Goal: Information Seeking & Learning: Learn about a topic

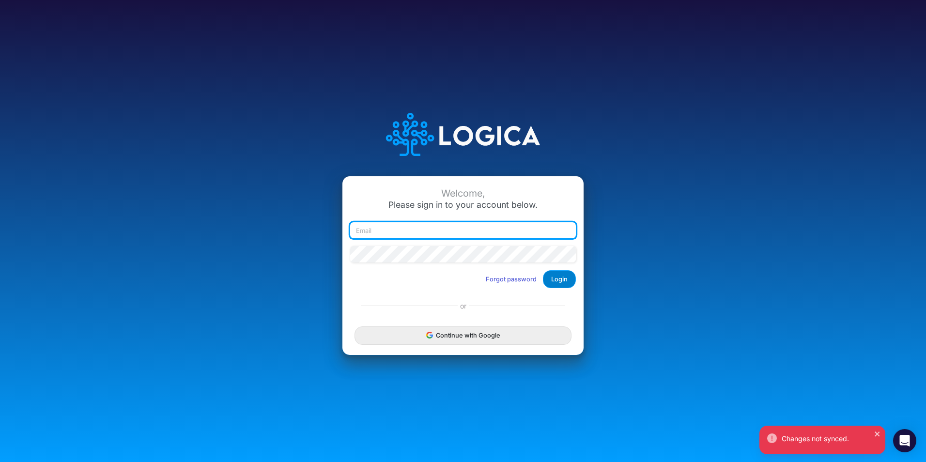
type input "john.pryor@heritage-communities.com"
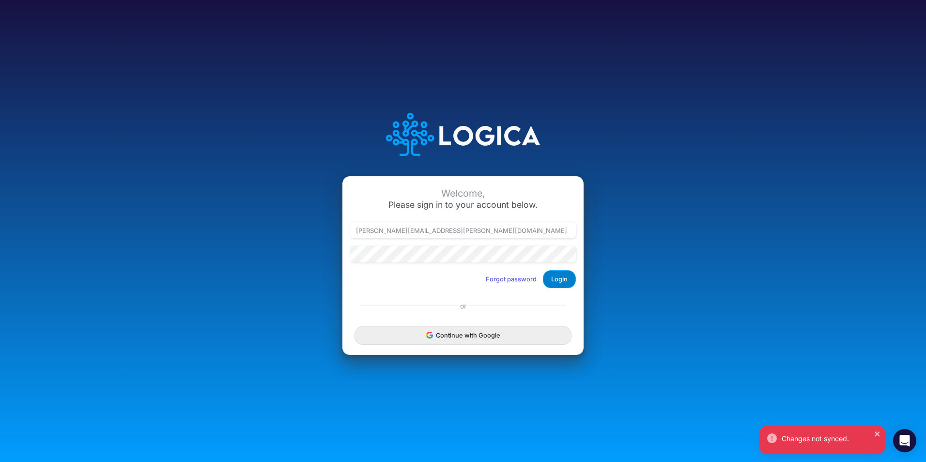
click at [555, 280] on button "Login" at bounding box center [559, 279] width 33 height 18
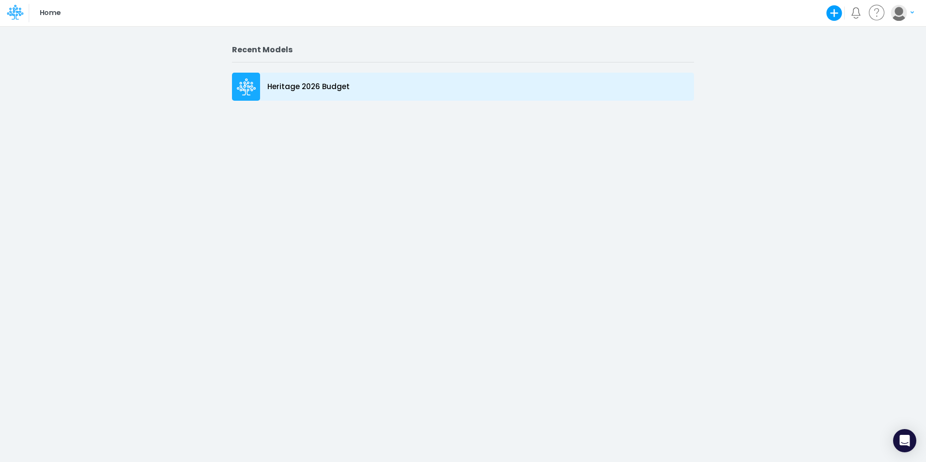
click at [297, 88] on p "Heritage 2026 Budget" at bounding box center [308, 86] width 82 height 11
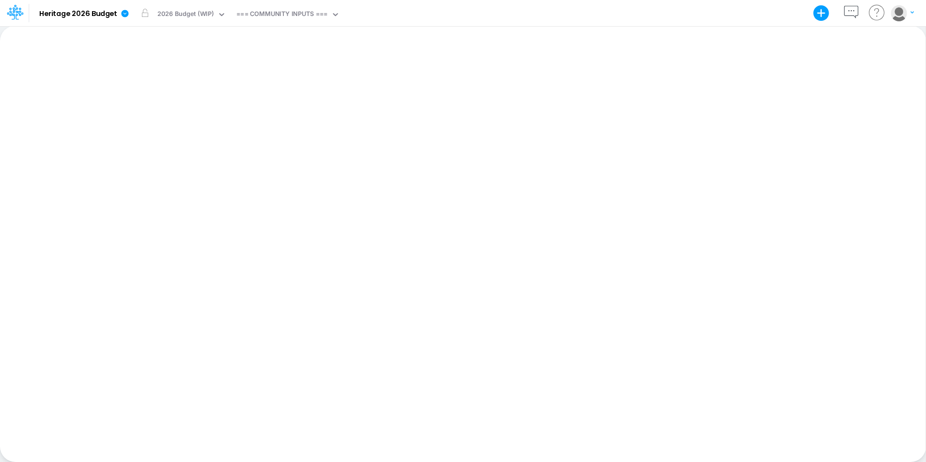
click at [297, 88] on div "Paste Cut Copy AutoFill Ready 100% Sum: null Max: null Min: null Numerical Coun…" at bounding box center [463, 244] width 926 height 437
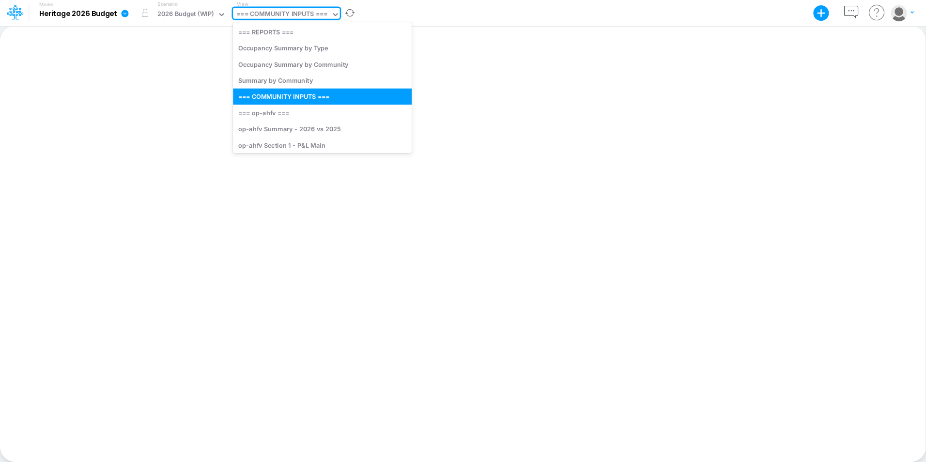
click at [301, 11] on div "=== COMMUNITY INPUTS ===" at bounding box center [281, 14] width 91 height 11
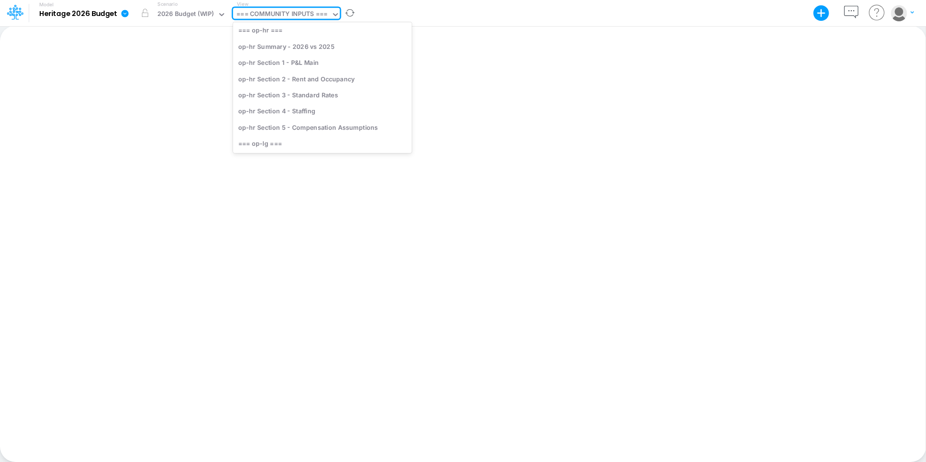
scroll to position [1099, 0]
click at [275, 64] on div "op-hr Section 1 - P&L Main" at bounding box center [322, 62] width 179 height 16
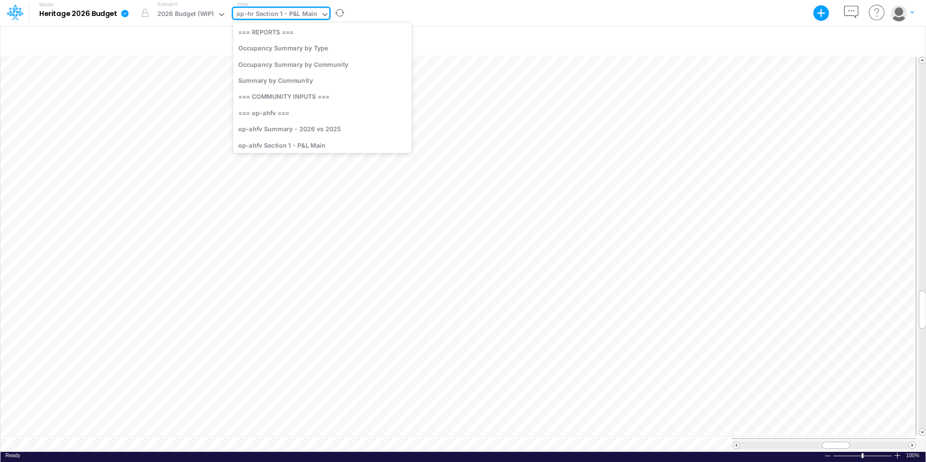
click at [323, 13] on icon at bounding box center [325, 14] width 9 height 9
click at [297, 52] on div "op-lg Summary - 2026 vs 2025" at bounding box center [322, 52] width 179 height 16
click at [283, 13] on div "op-lg Summary - 2026 vs 2025" at bounding box center [283, 14] width 95 height 11
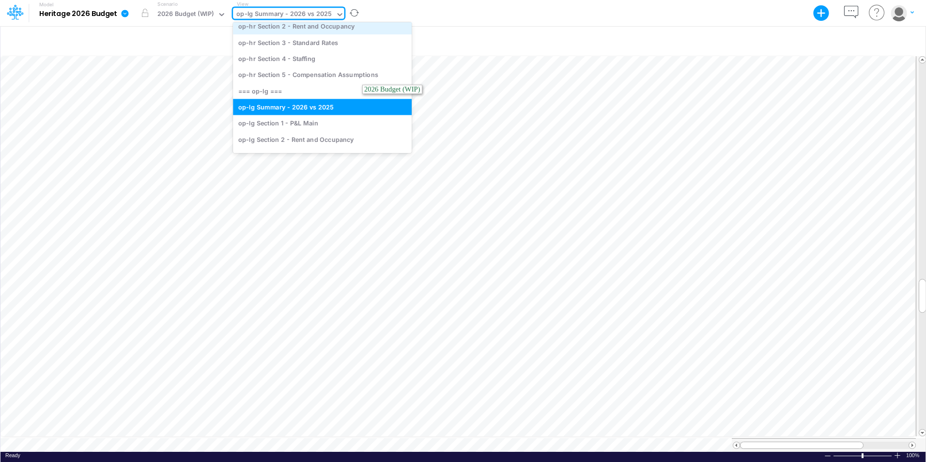
scroll to position [1158, 0]
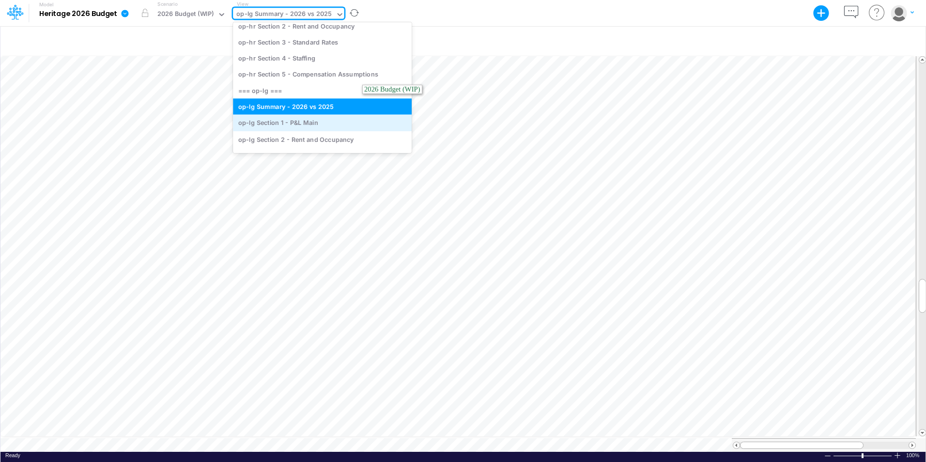
click at [272, 126] on div "op-lg Section 1 - P&L Main" at bounding box center [322, 123] width 179 height 16
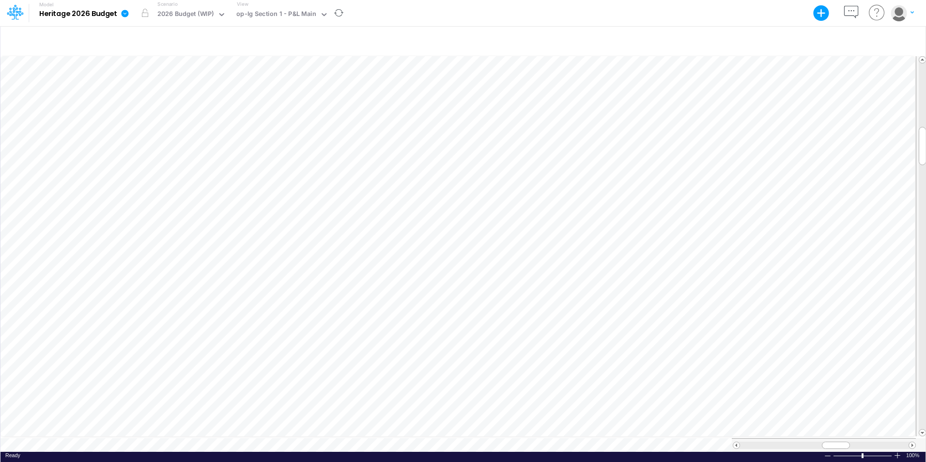
scroll to position [5, 0]
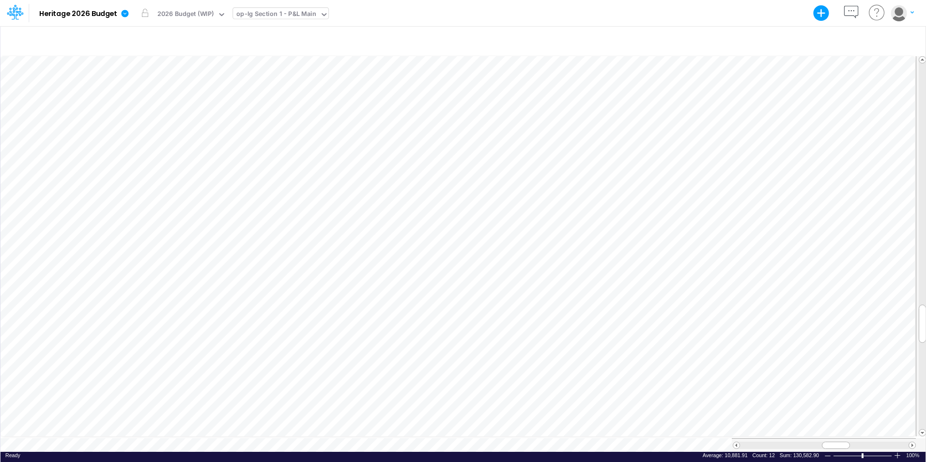
click at [267, 16] on div "op-lg Section 1 - P&L Main" at bounding box center [276, 14] width 80 height 11
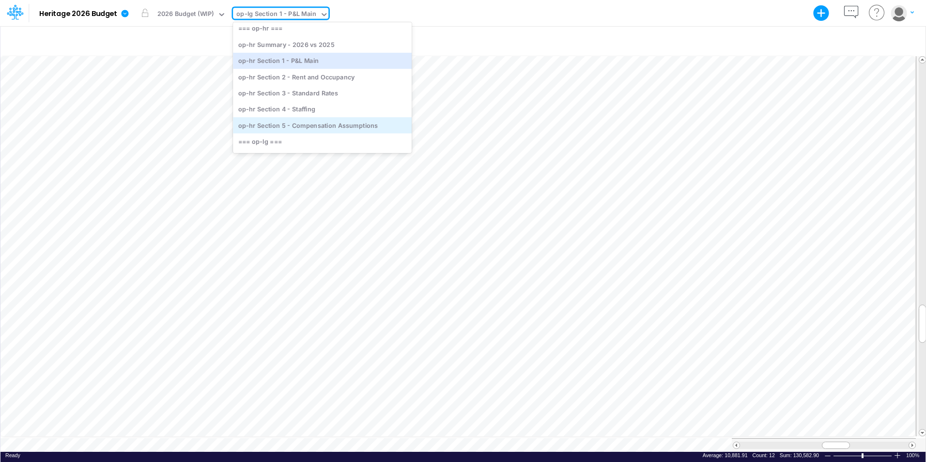
scroll to position [1101, 0]
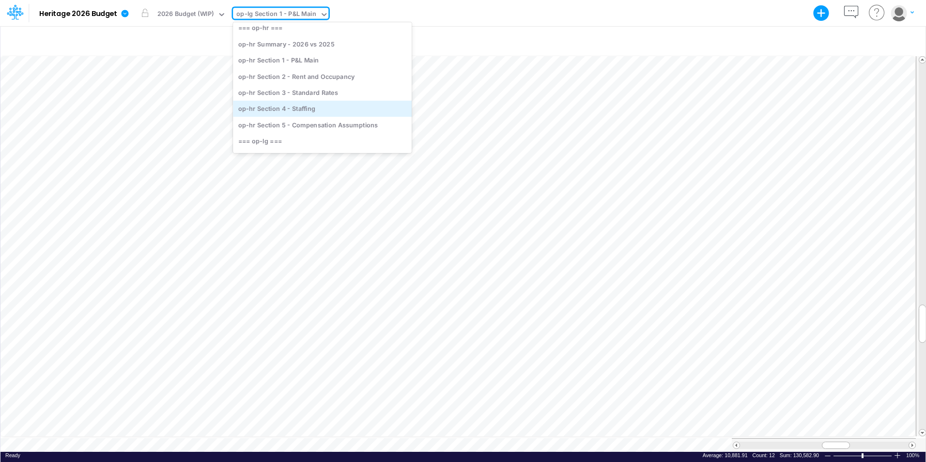
click at [276, 104] on div "op-hr Section 4 - Staffing" at bounding box center [322, 109] width 179 height 16
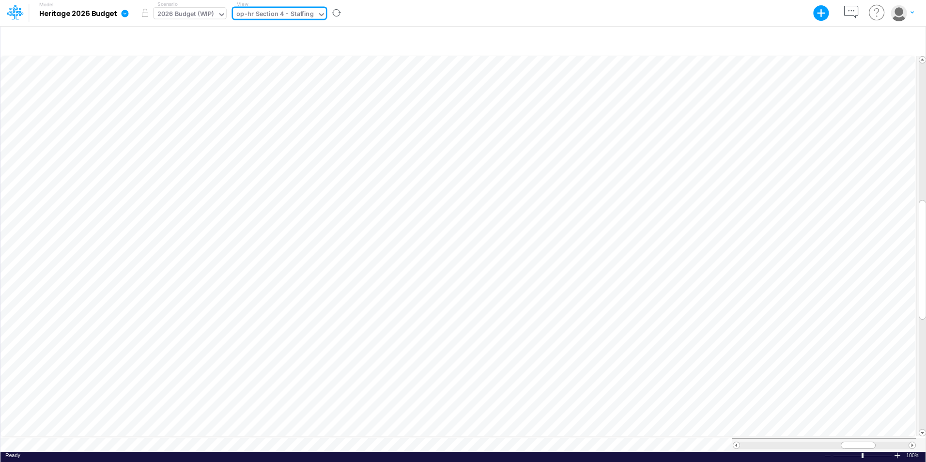
click at [175, 13] on div "2026 Budget (WIP)" at bounding box center [185, 14] width 57 height 11
click at [318, 30] on div at bounding box center [463, 40] width 926 height 27
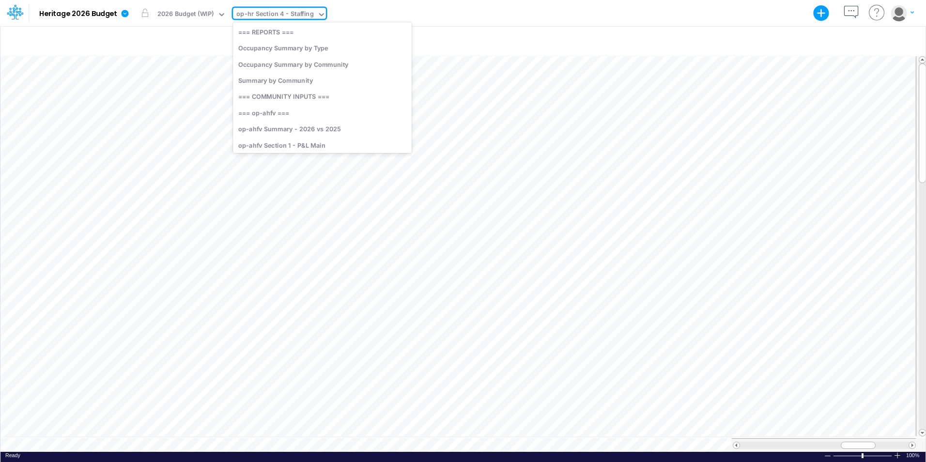
click at [275, 13] on div "op-hr Section 4 - Staffing" at bounding box center [274, 14] width 77 height 11
click at [278, 114] on div "op-hp Section 4 - Staffing" at bounding box center [322, 114] width 179 height 16
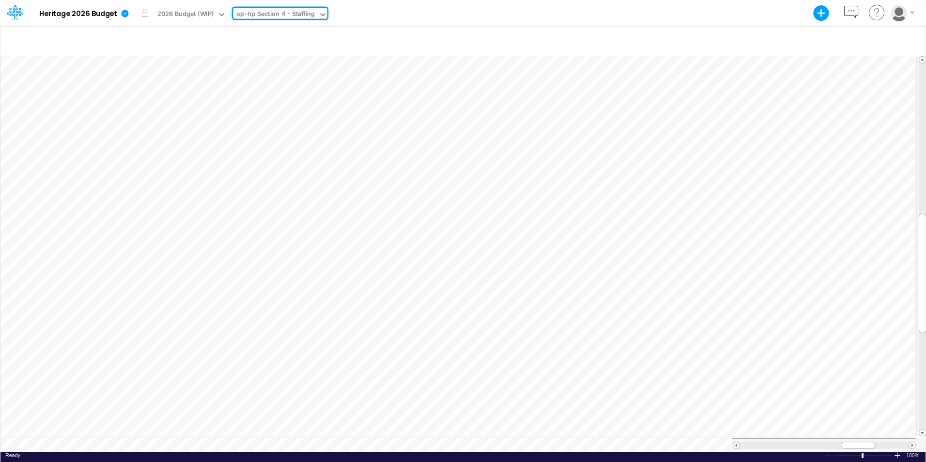
click at [282, 15] on div "op-hp Section 4 - Staffing" at bounding box center [275, 14] width 78 height 11
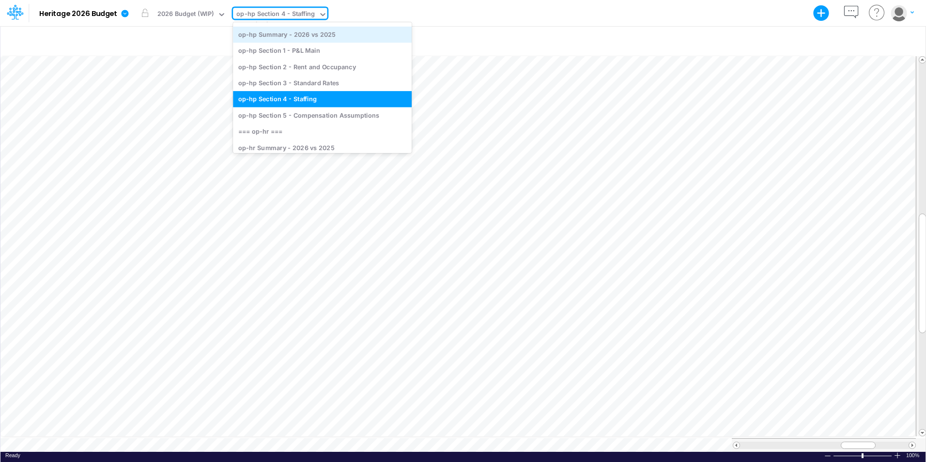
scroll to position [989, 0]
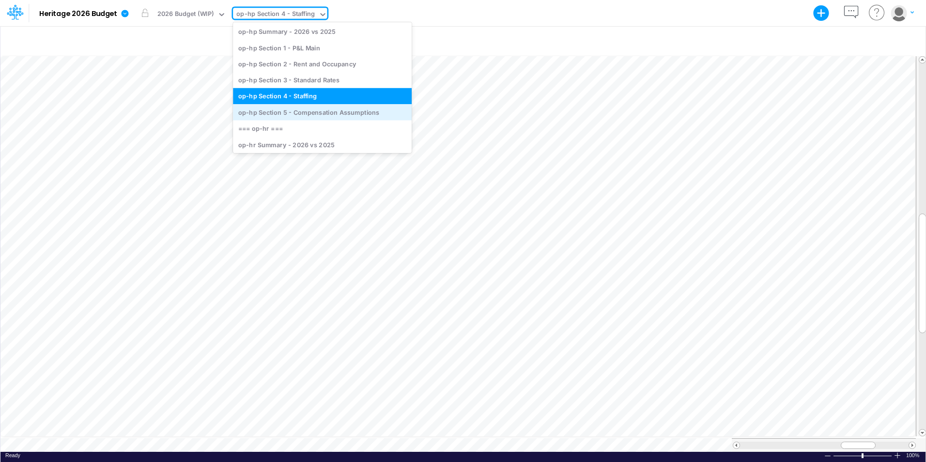
click at [292, 110] on div "op-hp Section 5 - Compensation Assumptions" at bounding box center [322, 112] width 179 height 16
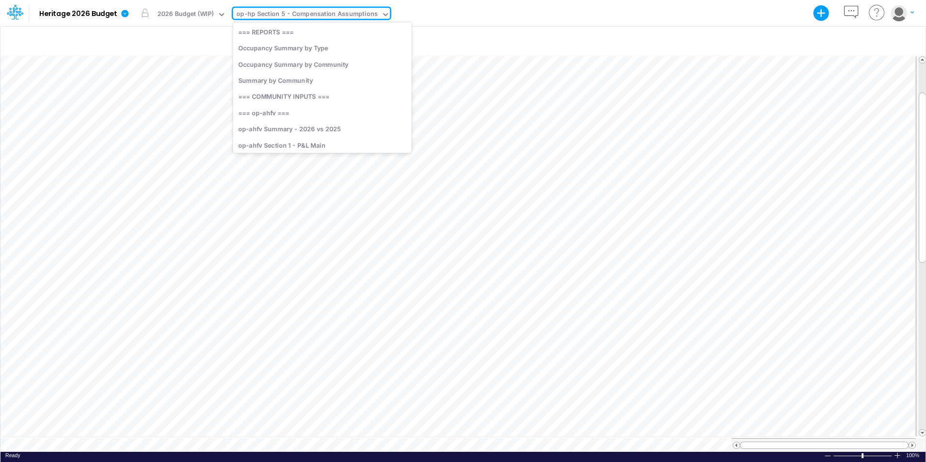
click at [257, 21] on div "op-hp Section 5 - Compensation Assumptions" at bounding box center [307, 15] width 148 height 15
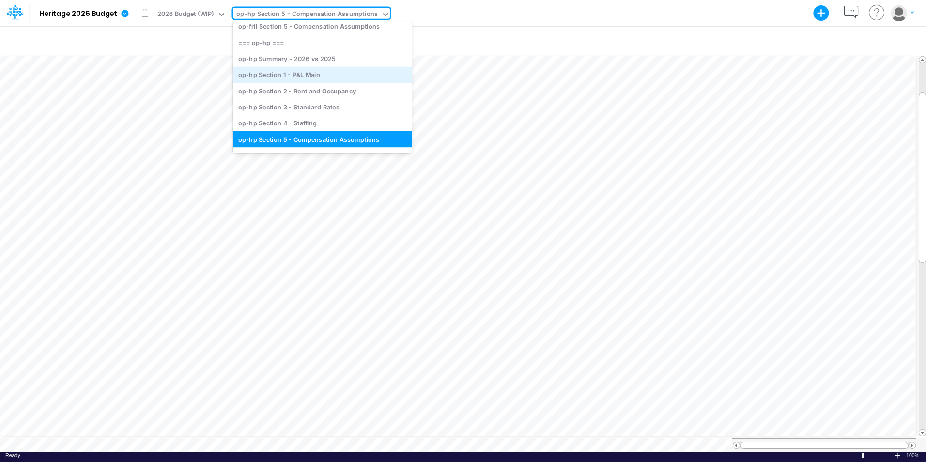
click at [278, 77] on div "op-hp Section 1 - P&L Main" at bounding box center [322, 75] width 179 height 16
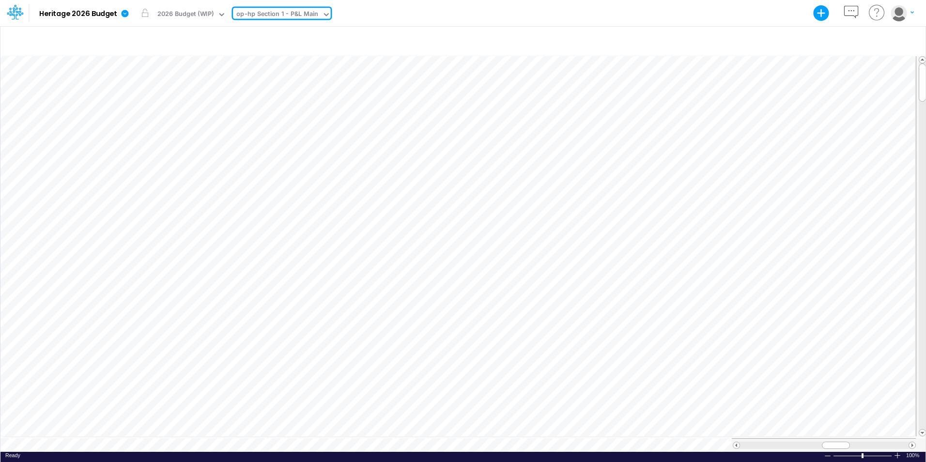
click at [296, 14] on div "op-hp Section 1 - P&L Main" at bounding box center [277, 14] width 82 height 11
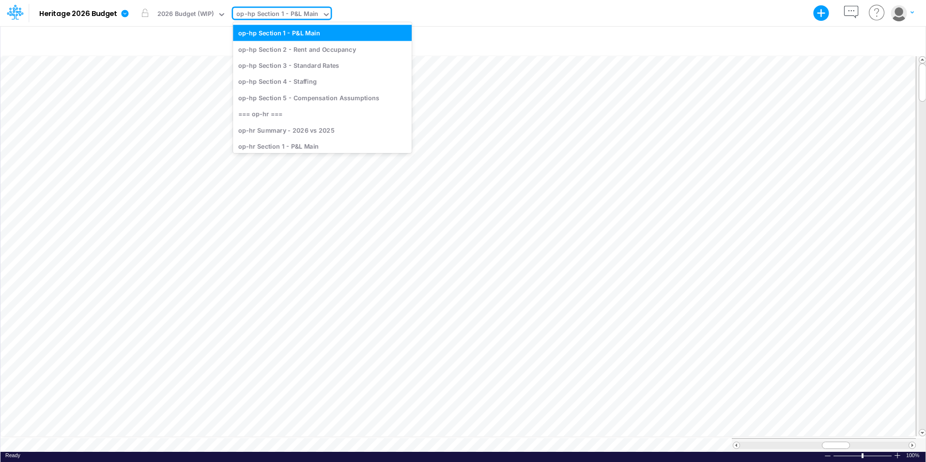
scroll to position [1006, 0]
click at [294, 64] on div "op-hp Section 3 - Standard Rates" at bounding box center [322, 65] width 179 height 16
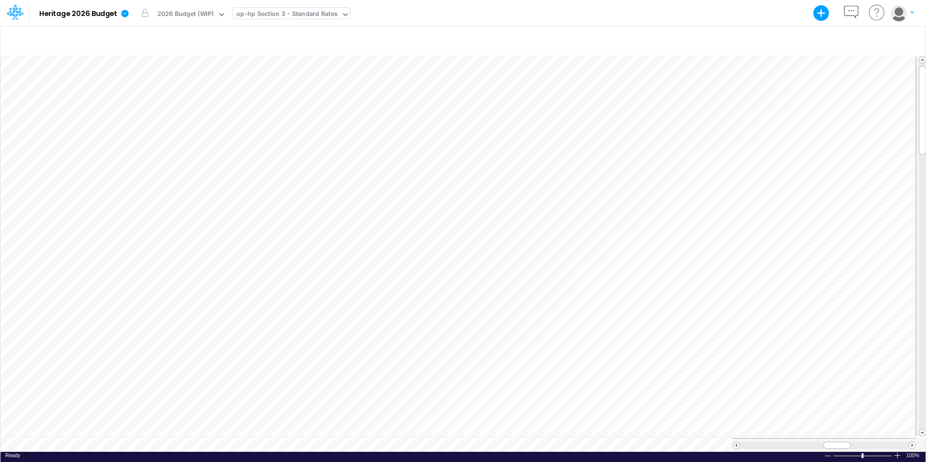
click at [330, 14] on div "op-hp Section 3 - Standard Rates" at bounding box center [286, 14] width 101 height 11
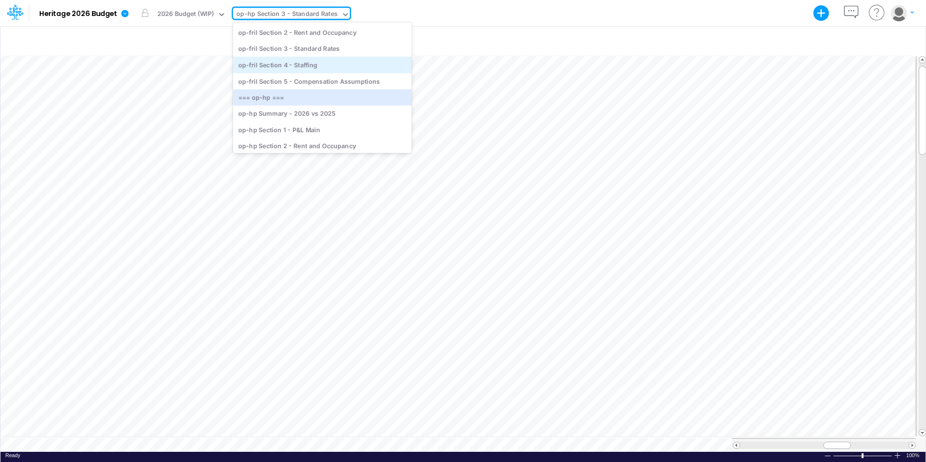
scroll to position [898, 0]
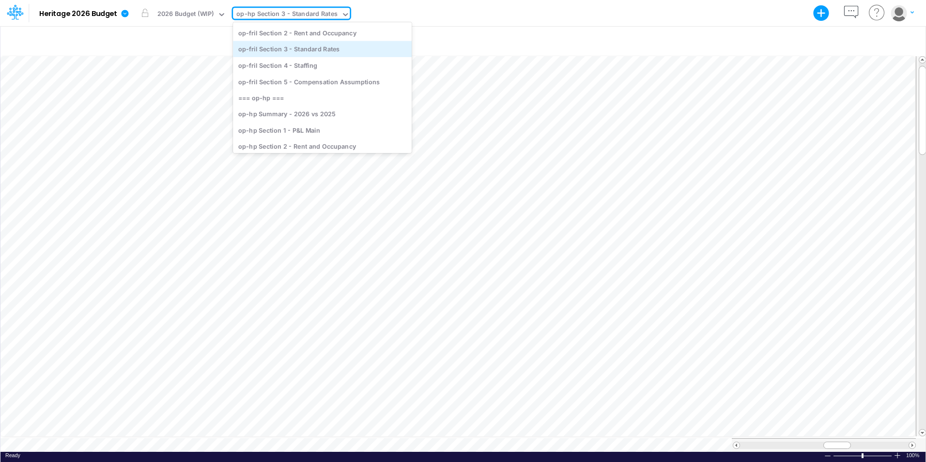
click at [318, 50] on div "op-fril Section 3 - Standard Rates" at bounding box center [322, 49] width 179 height 16
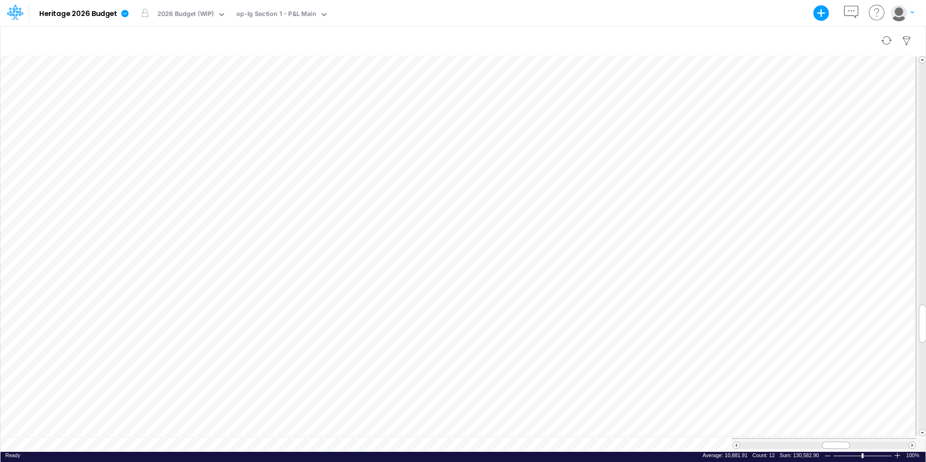
scroll to position [5, 0]
